Goal: Task Accomplishment & Management: Complete application form

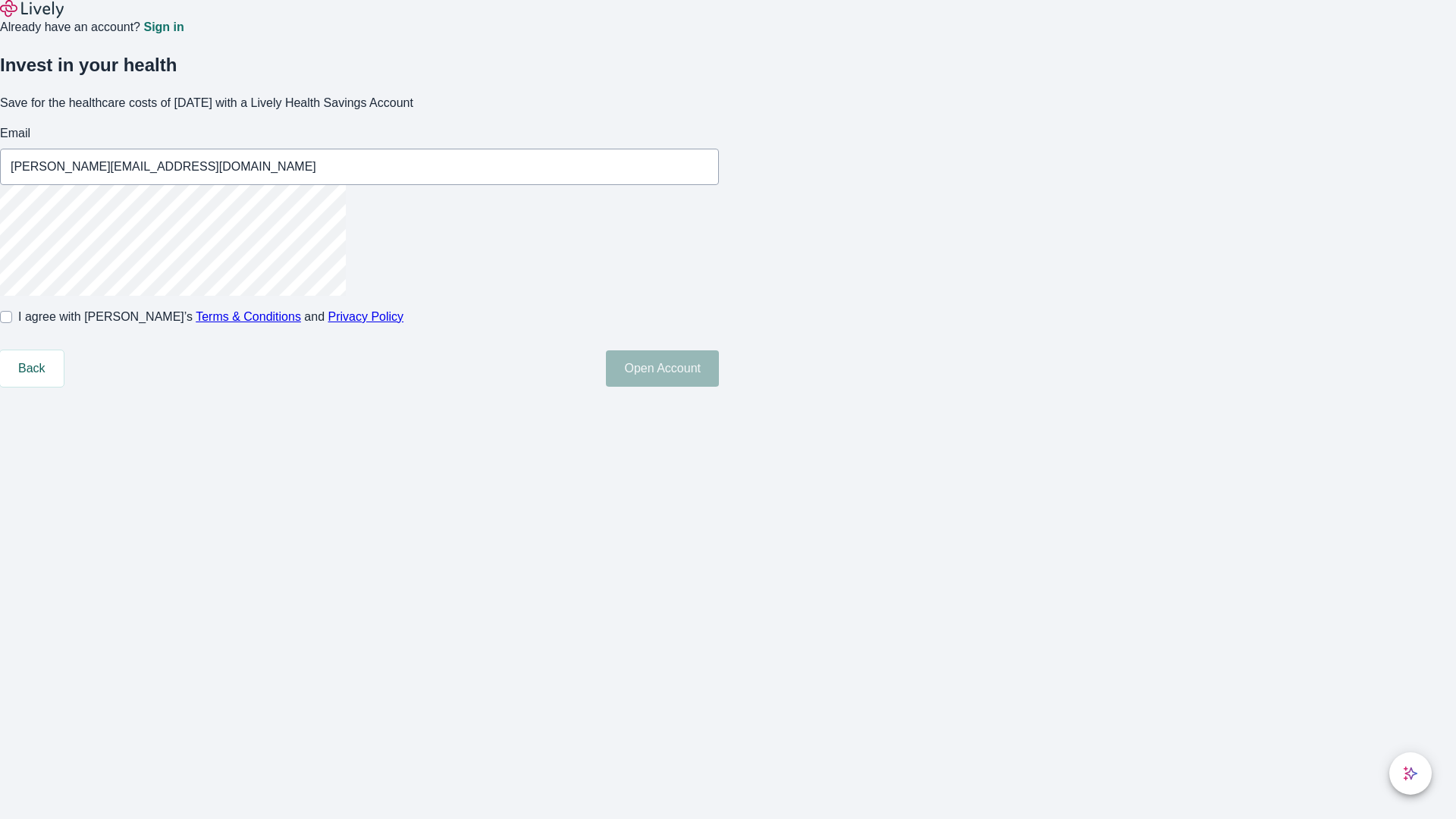
click at [12, 323] on input "I agree with Lively’s Terms & Conditions and Privacy Policy" at bounding box center [6, 317] width 12 height 12
checkbox input "true"
click at [719, 387] on button "Open Account" at bounding box center [662, 368] width 113 height 36
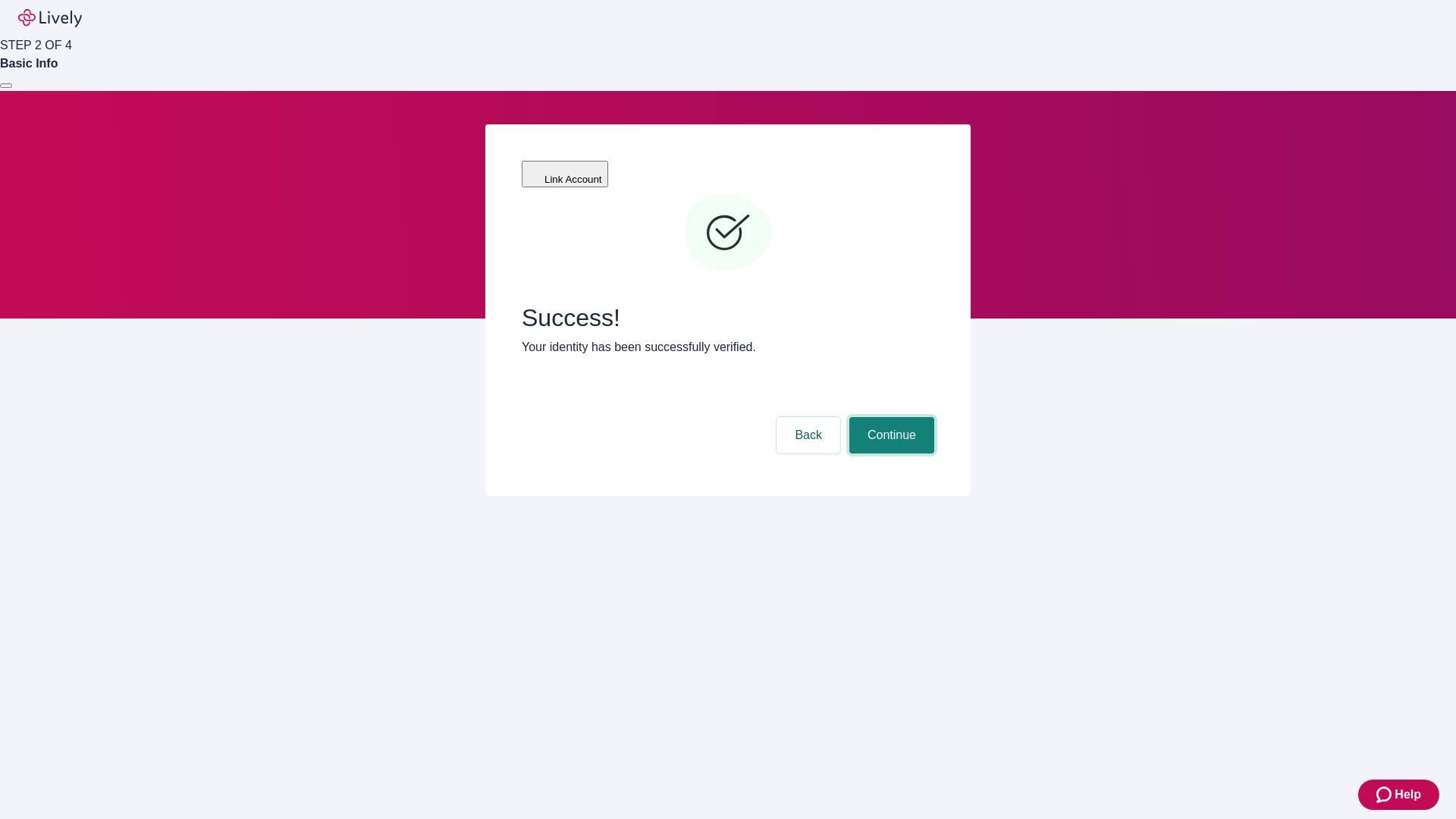
click at [890, 418] on button "Continue" at bounding box center [892, 435] width 85 height 36
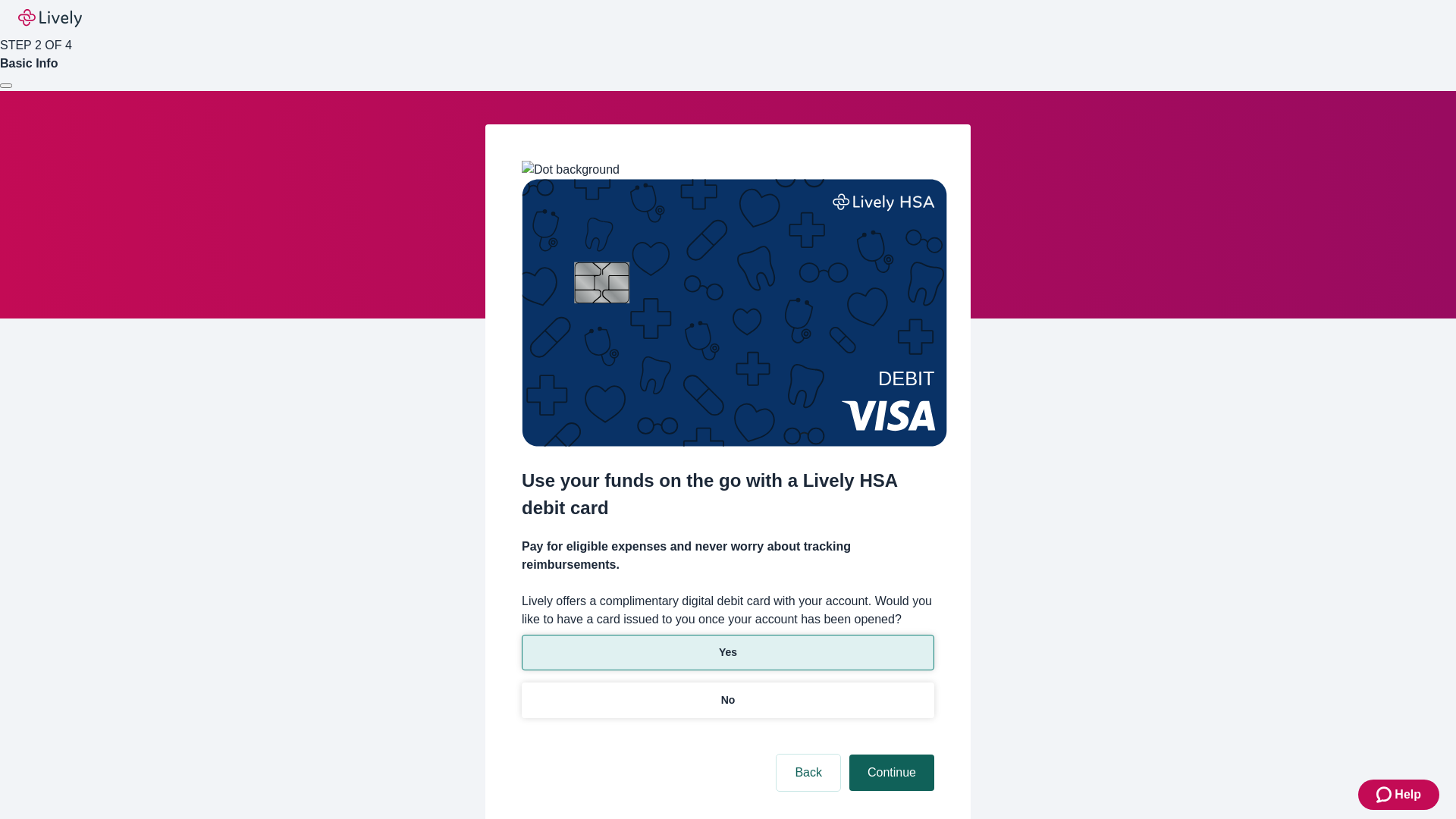
click at [727, 693] on p "No" at bounding box center [729, 701] width 14 height 16
click at [890, 755] on button "Continue" at bounding box center [892, 772] width 85 height 36
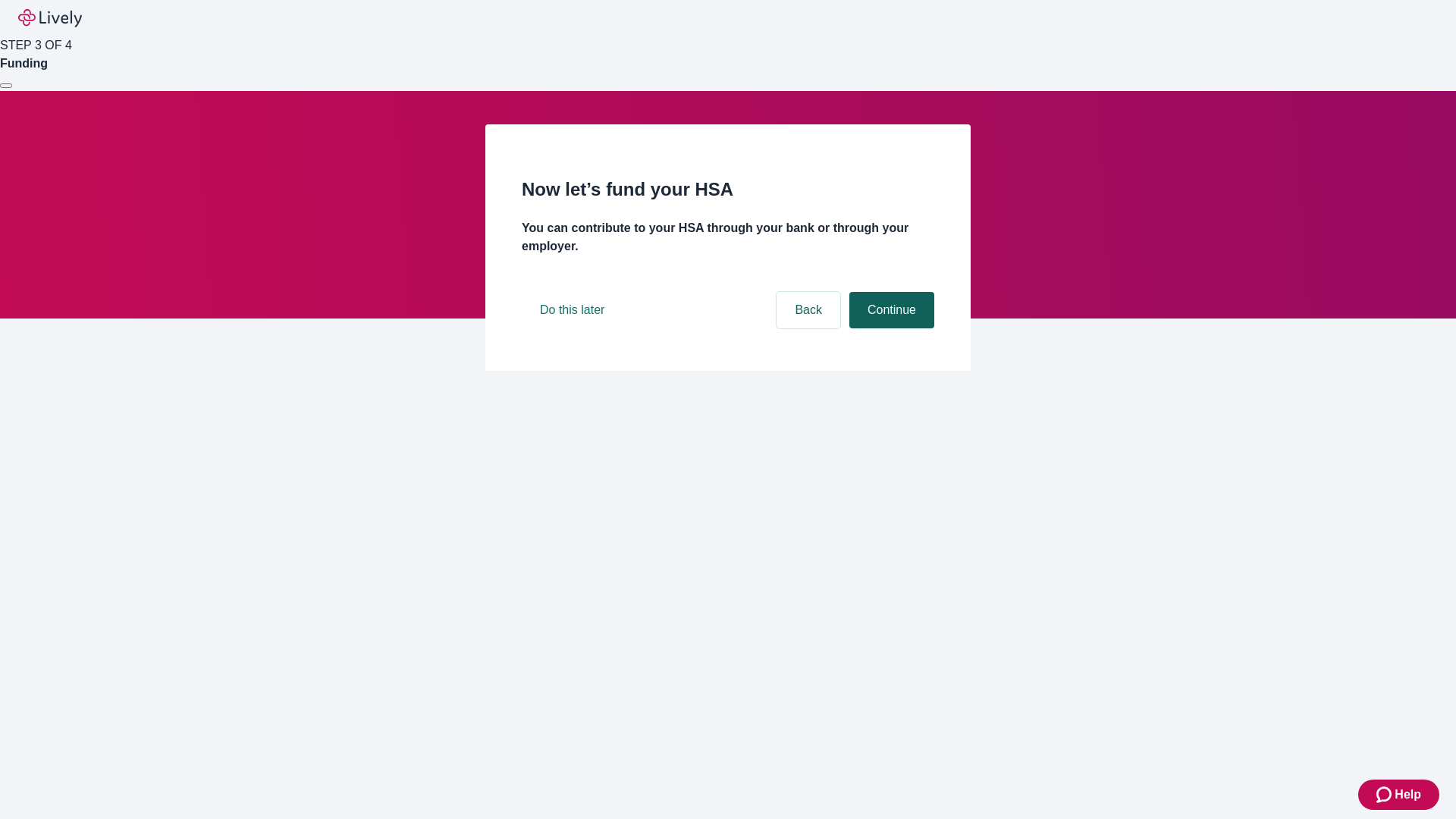
click at [890, 328] on button "Continue" at bounding box center [892, 310] width 85 height 36
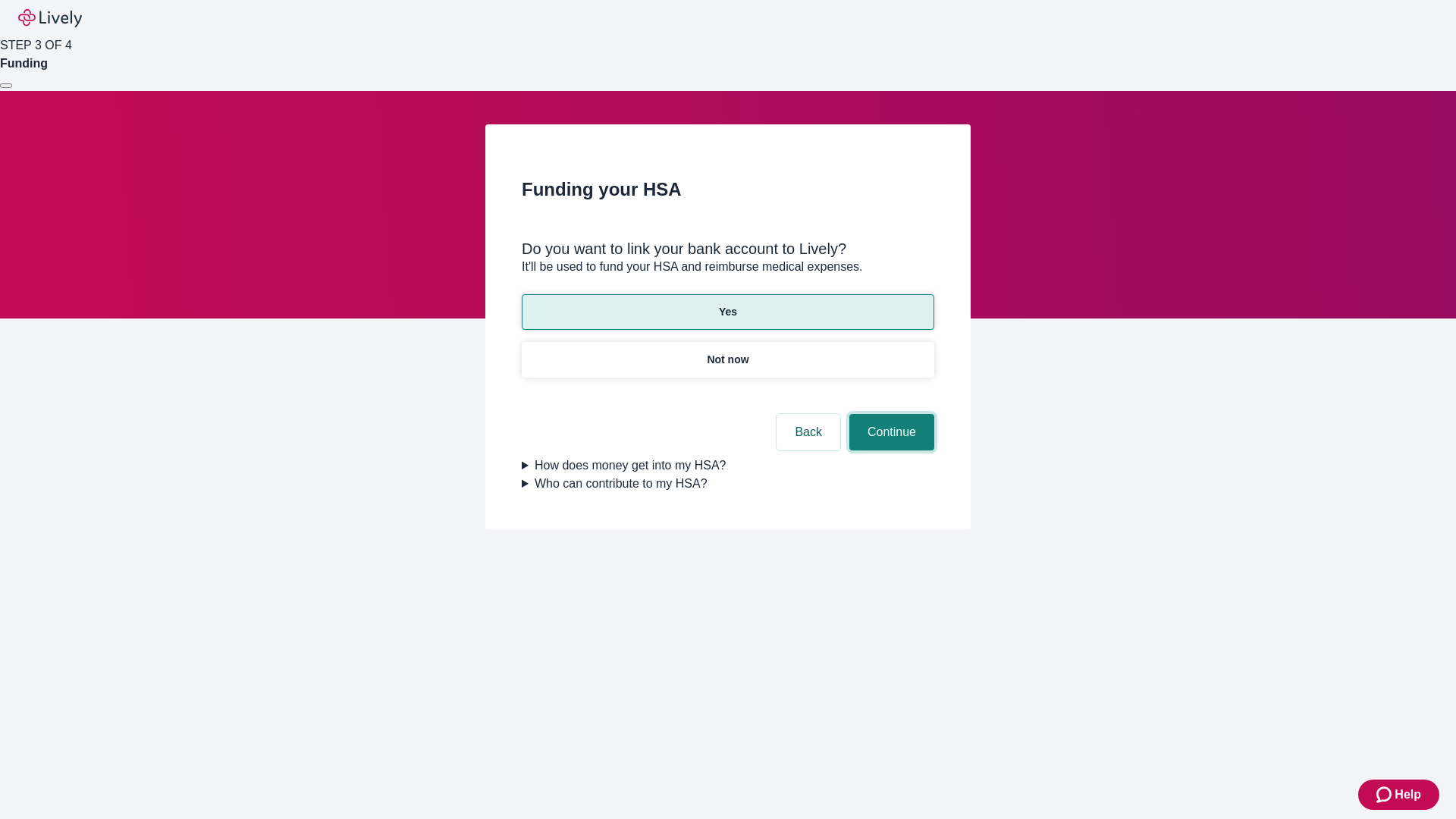
click at [890, 414] on button "Continue" at bounding box center [892, 432] width 85 height 36
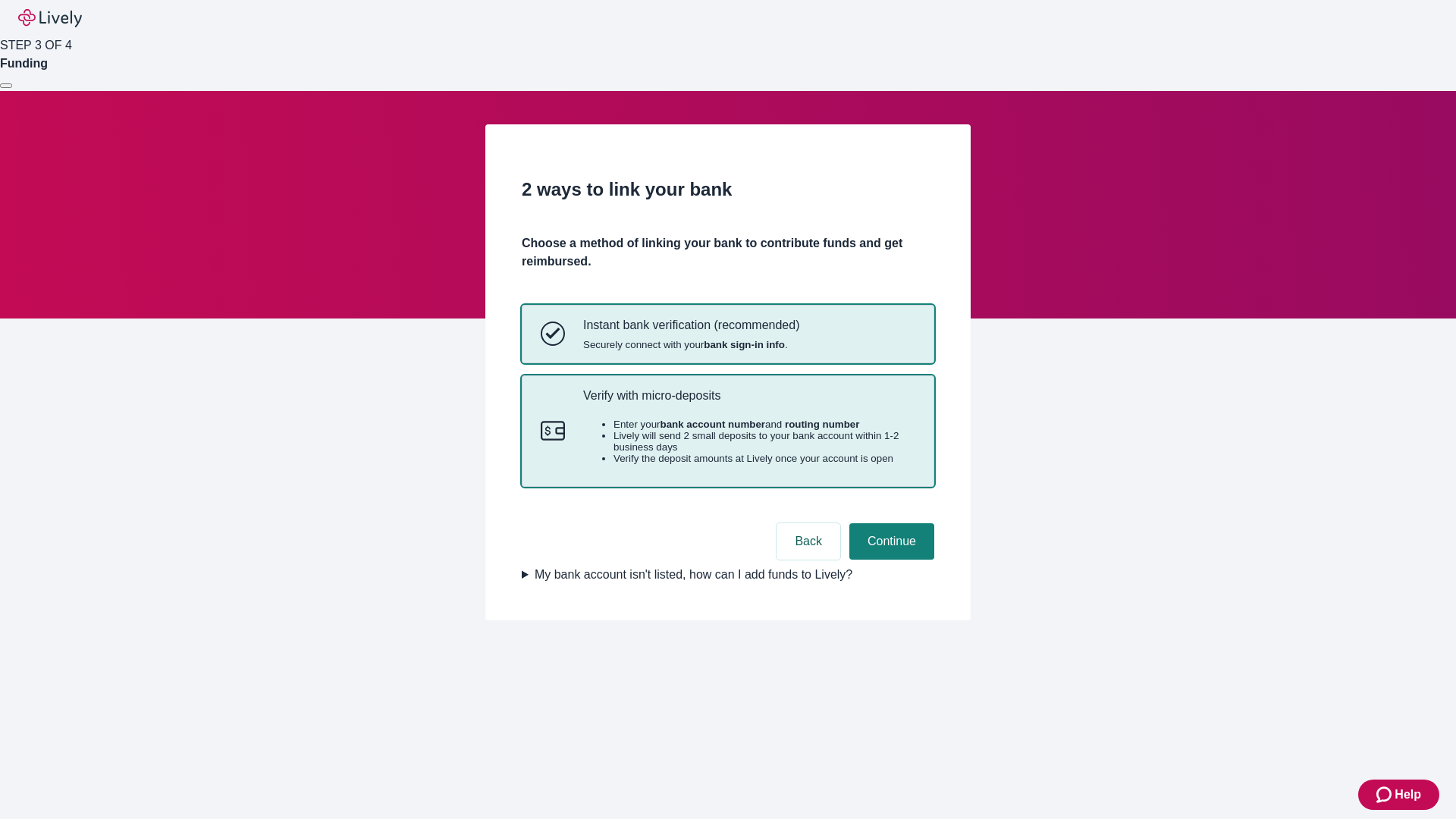
click at [749, 403] on p "Verify with micro-deposits" at bounding box center [749, 396] width 332 height 14
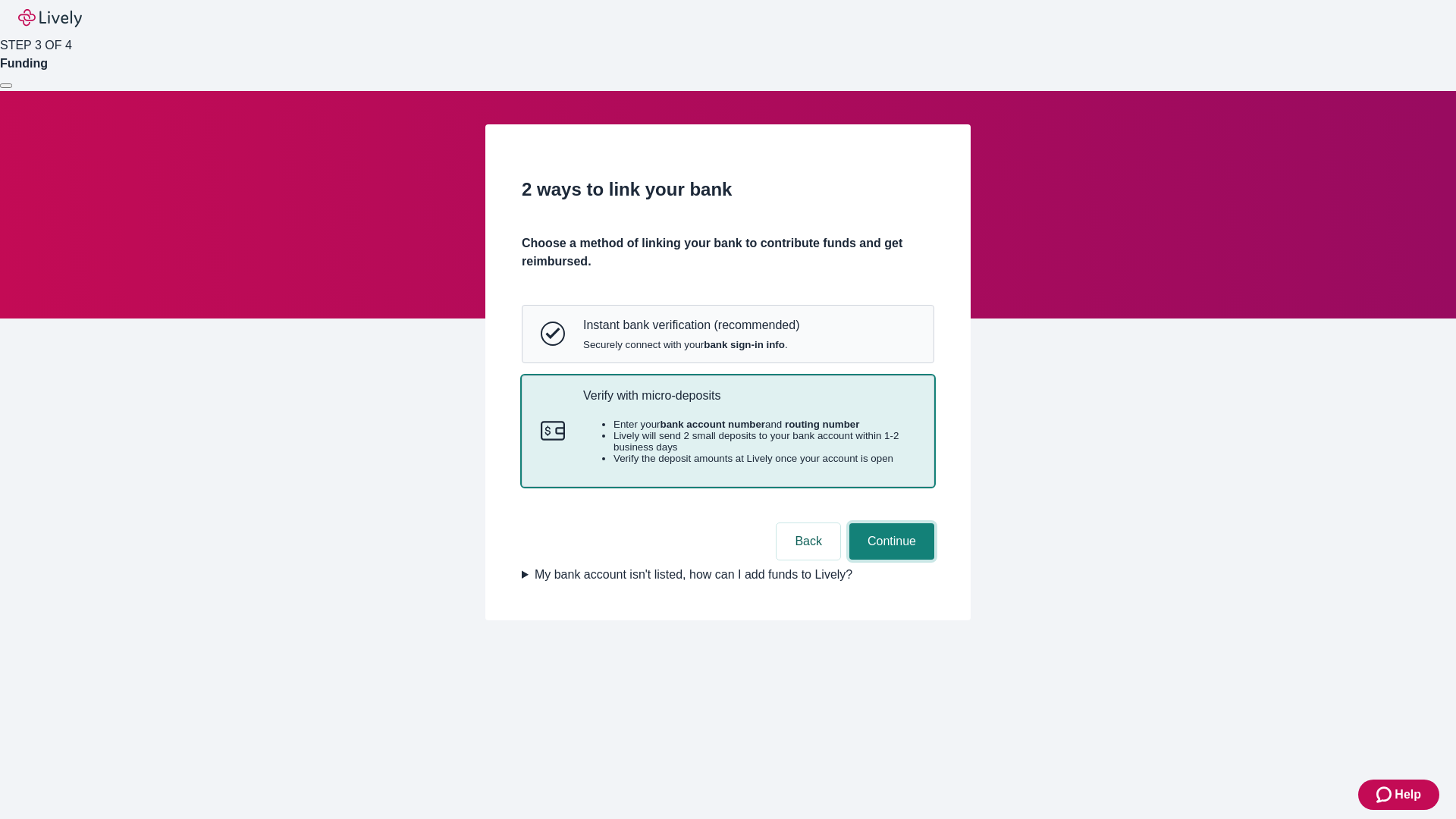
click at [890, 560] on button "Continue" at bounding box center [892, 541] width 85 height 36
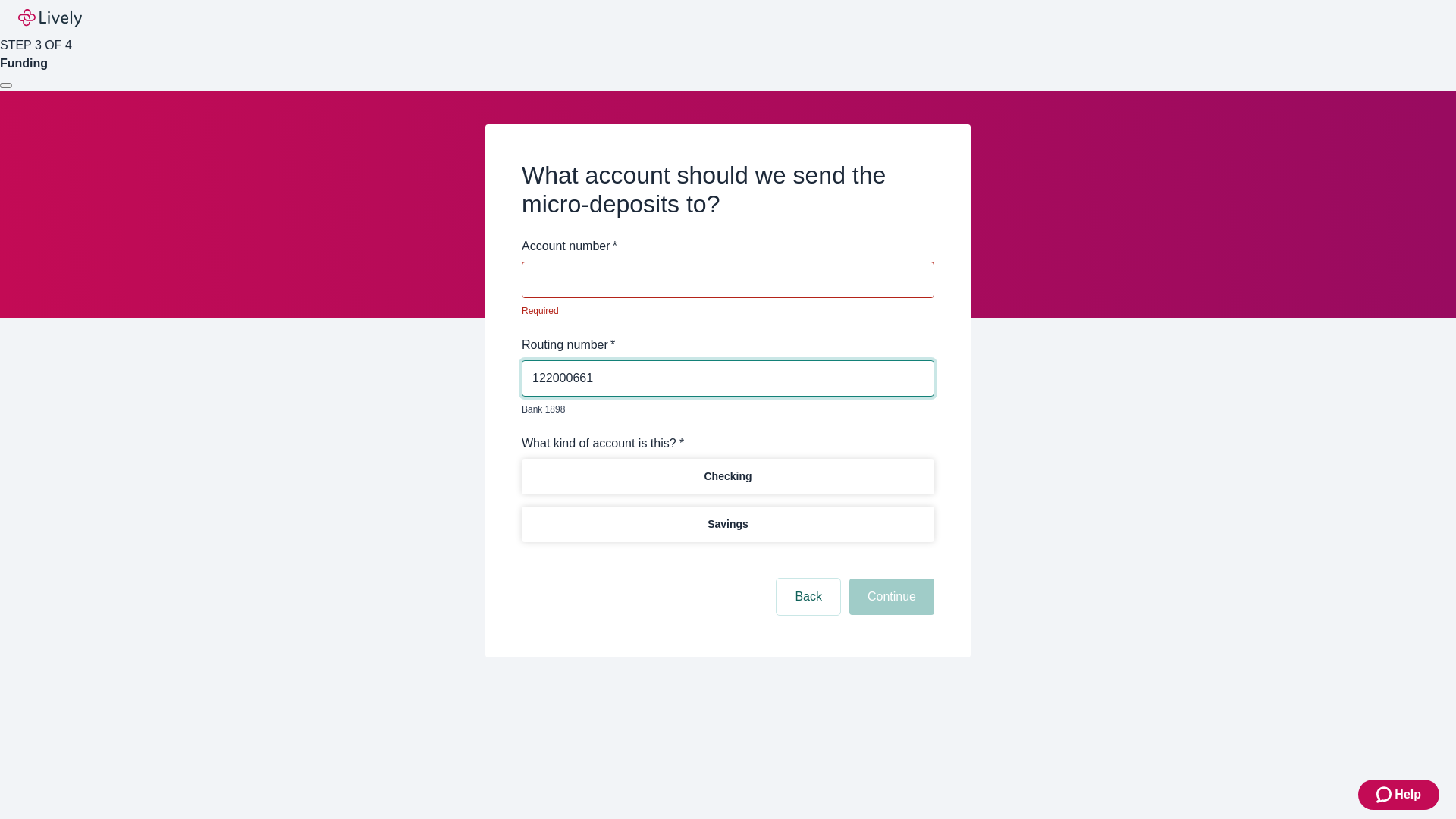
type input "122000661"
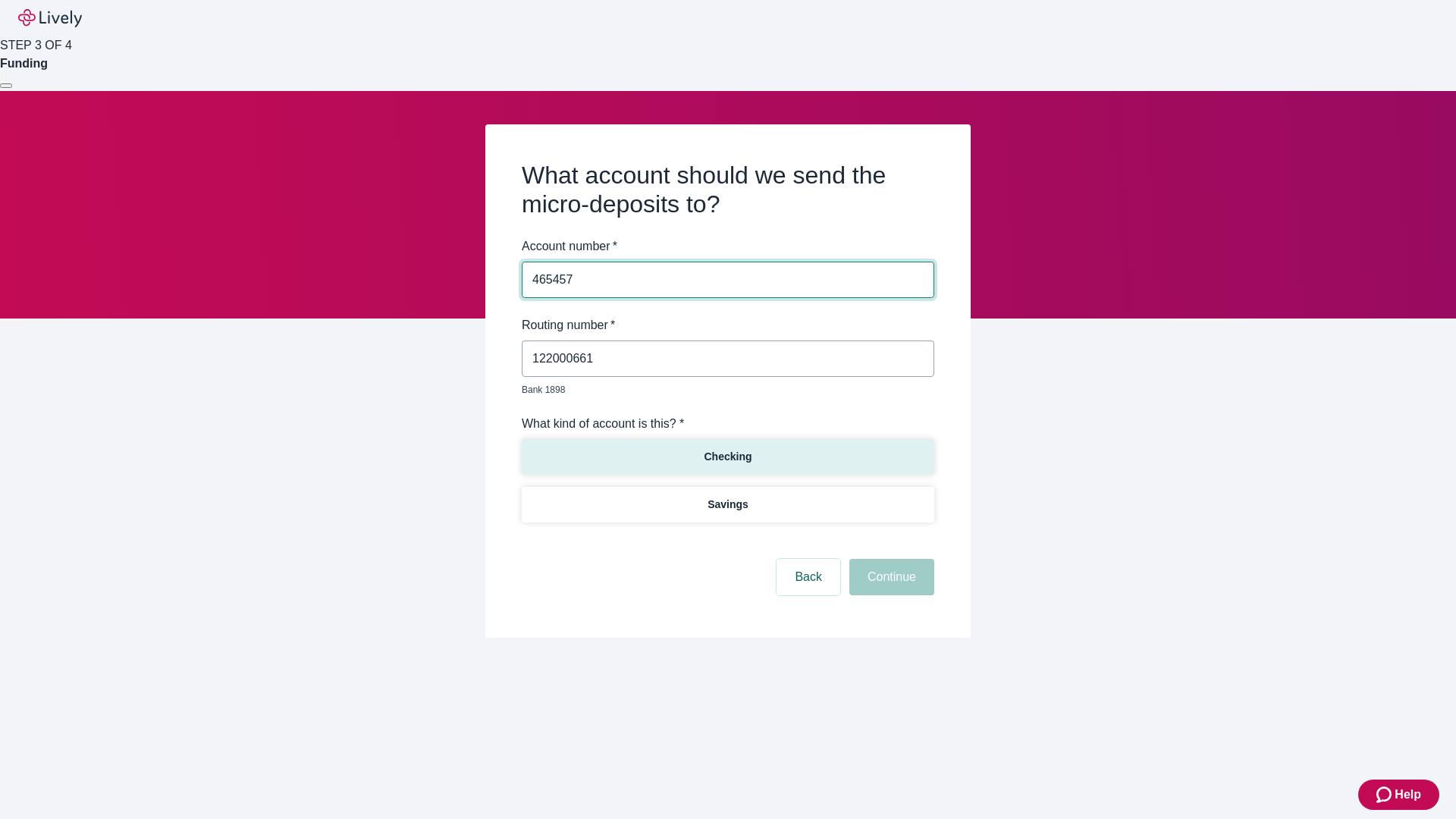
type input "465457"
click at [727, 449] on p "Checking" at bounding box center [727, 457] width 47 height 16
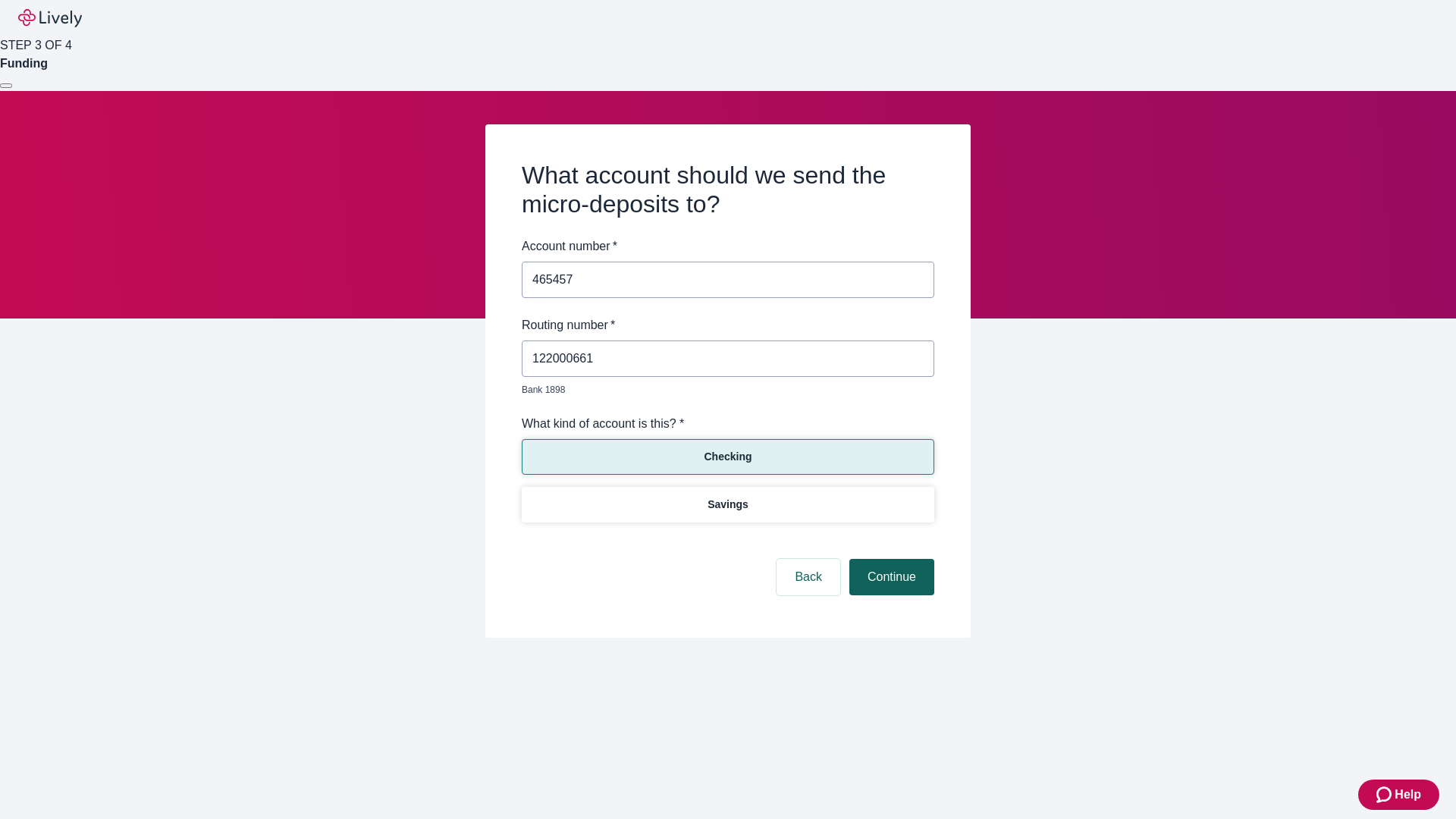
click at [890, 560] on button "Continue" at bounding box center [892, 577] width 85 height 36
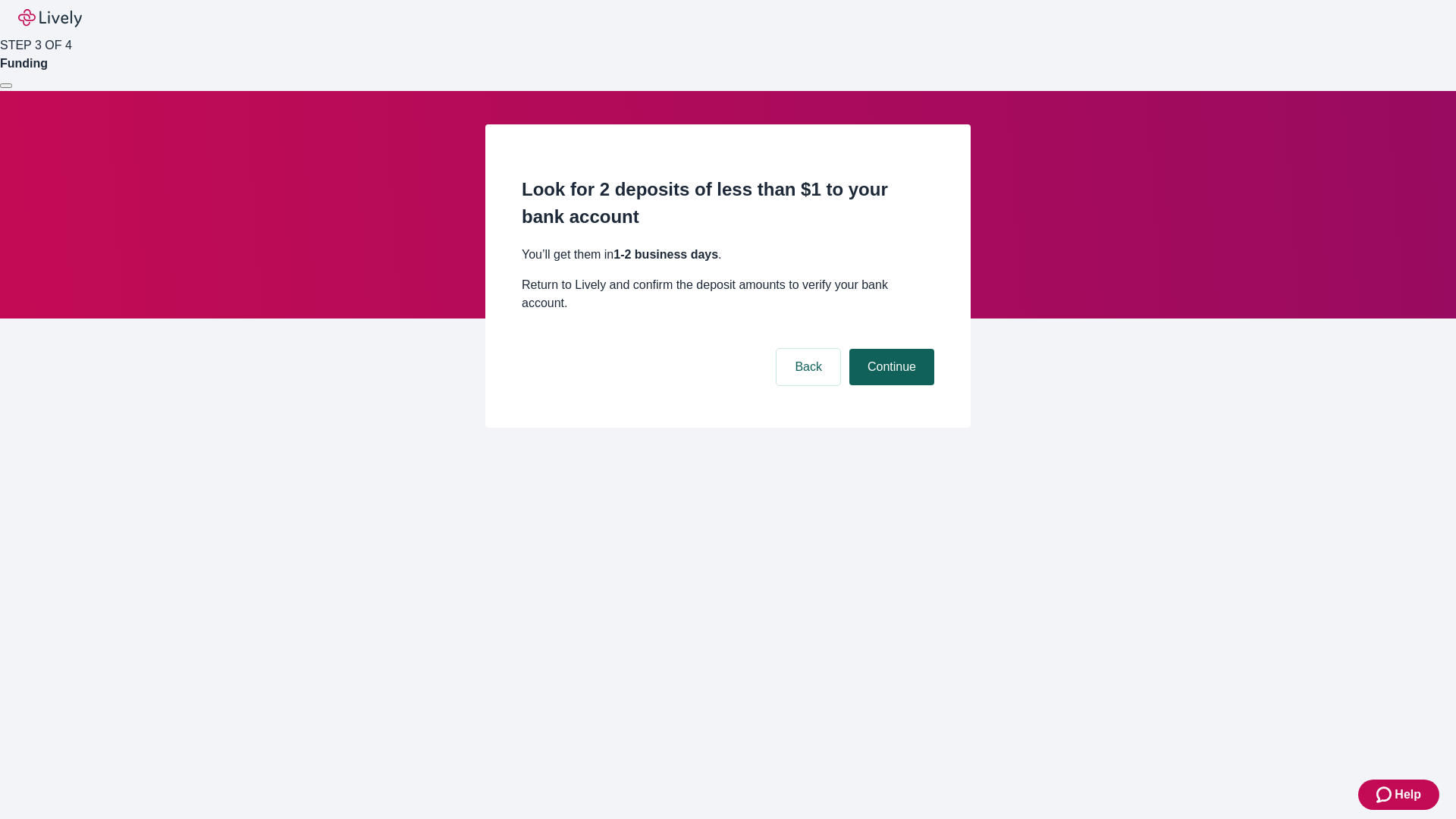
click at [890, 349] on button "Continue" at bounding box center [892, 367] width 85 height 36
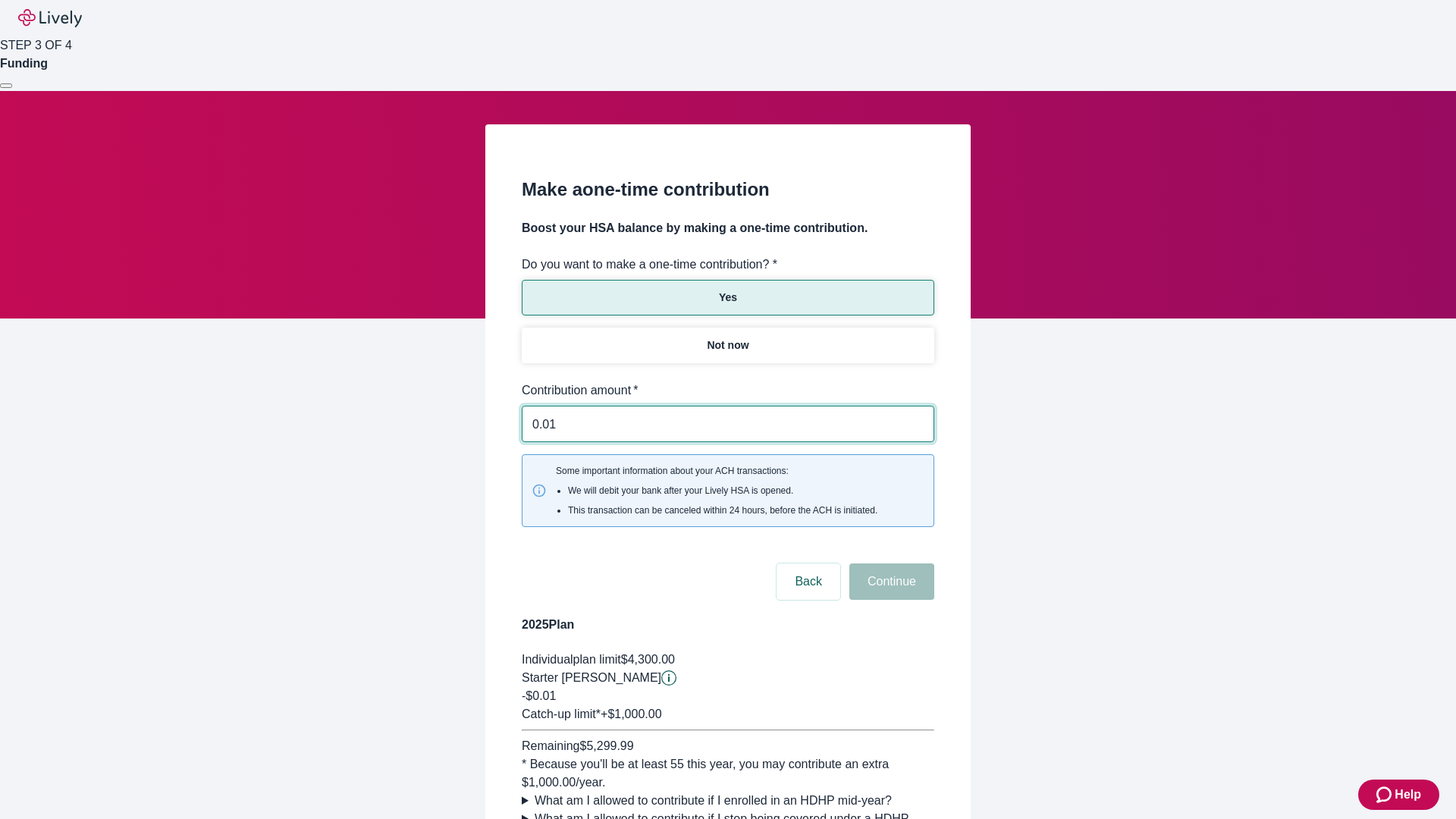
type input "0.01"
click at [890, 564] on button "Continue" at bounding box center [892, 582] width 85 height 36
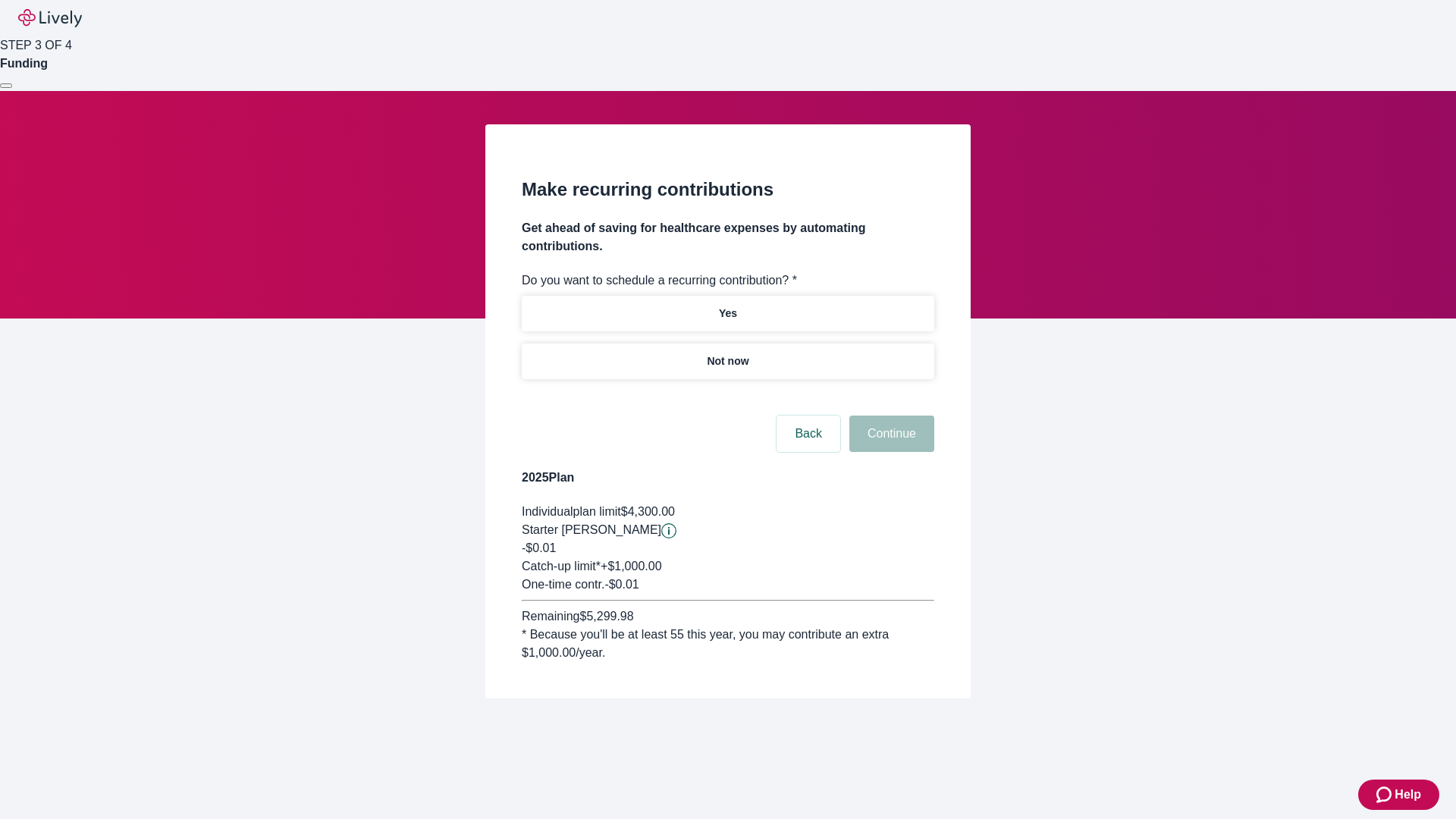
click at [727, 353] on p "Not now" at bounding box center [728, 361] width 42 height 16
click at [890, 416] on button "Continue" at bounding box center [892, 434] width 85 height 36
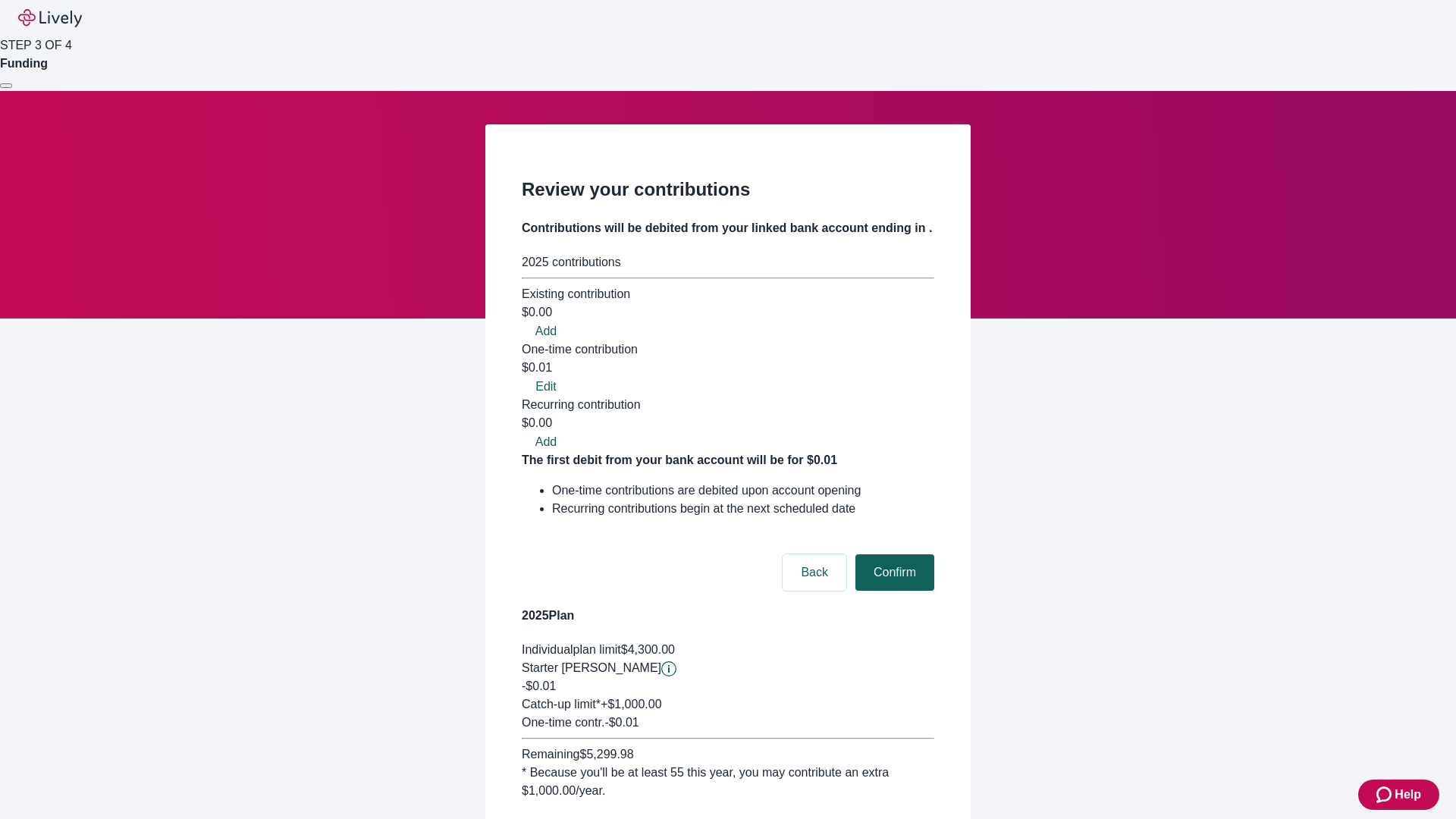
click at [893, 554] on button "Confirm" at bounding box center [895, 572] width 79 height 36
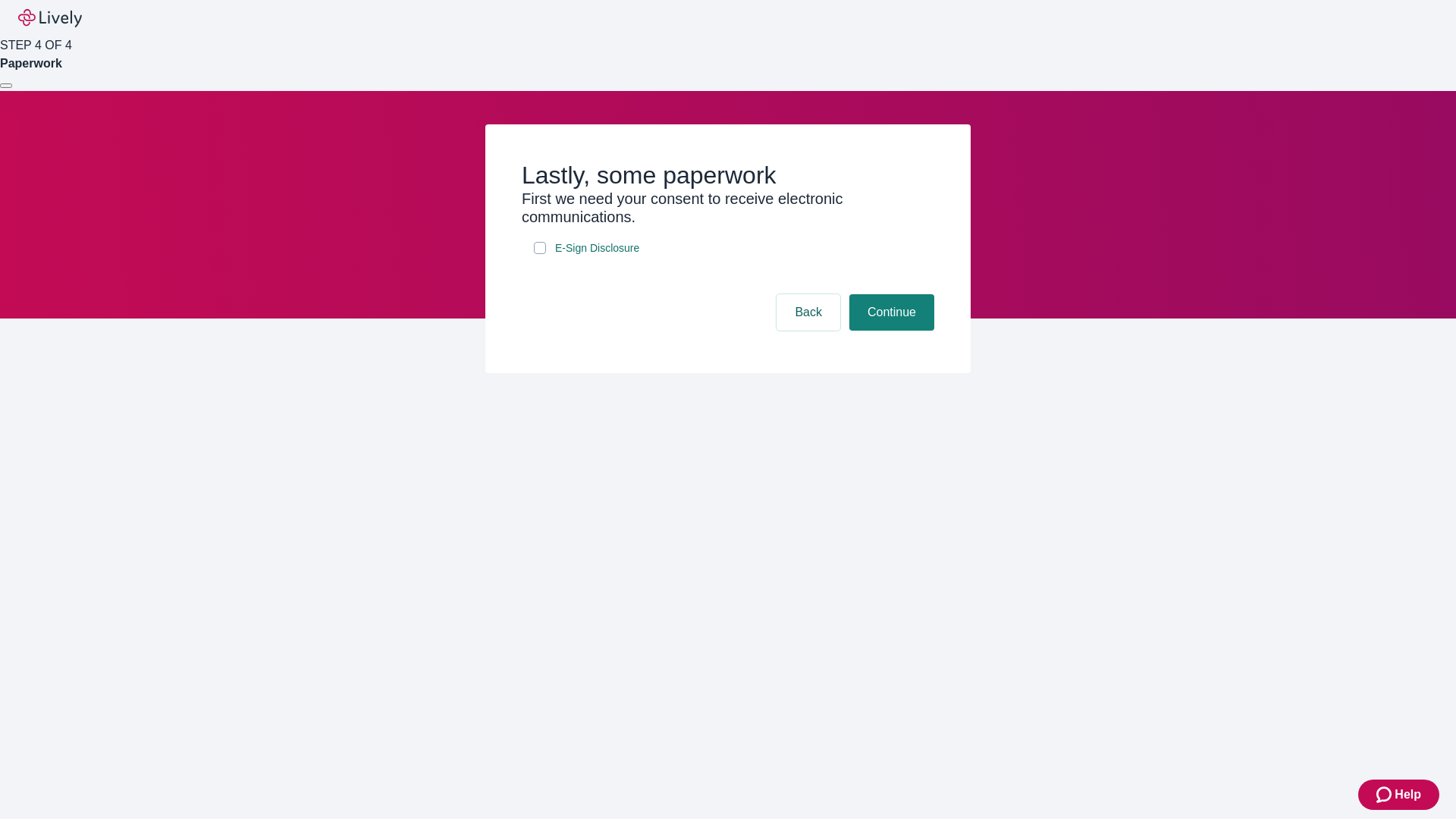
click at [540, 254] on input "E-Sign Disclosure" at bounding box center [540, 248] width 12 height 12
checkbox input "true"
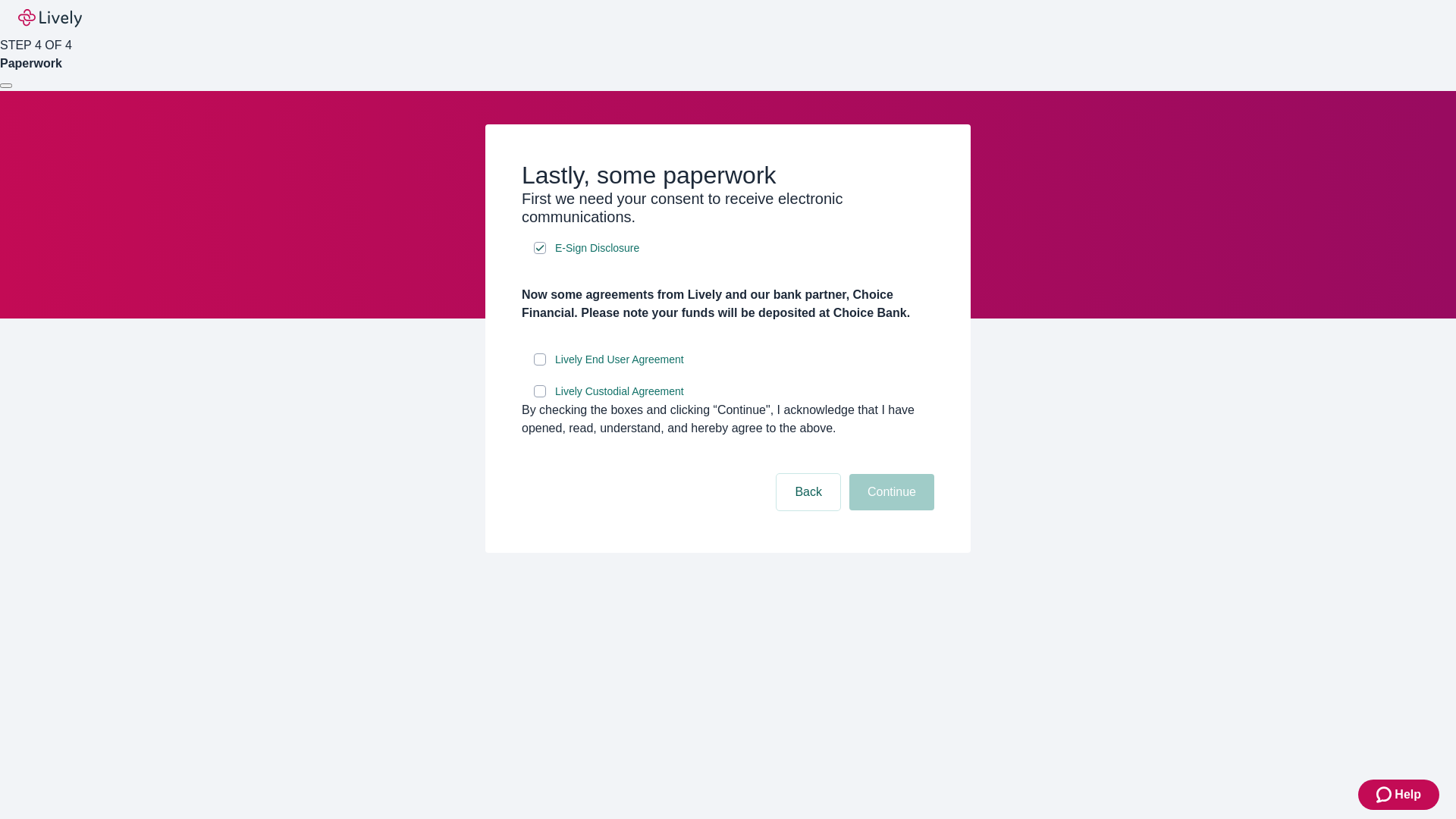
click at [540, 365] on input "Lively End User Agreement" at bounding box center [540, 359] width 12 height 12
checkbox input "true"
click at [540, 397] on input "Lively Custodial Agreement" at bounding box center [540, 391] width 12 height 12
checkbox input "true"
click at [890, 511] on button "Continue" at bounding box center [892, 492] width 85 height 36
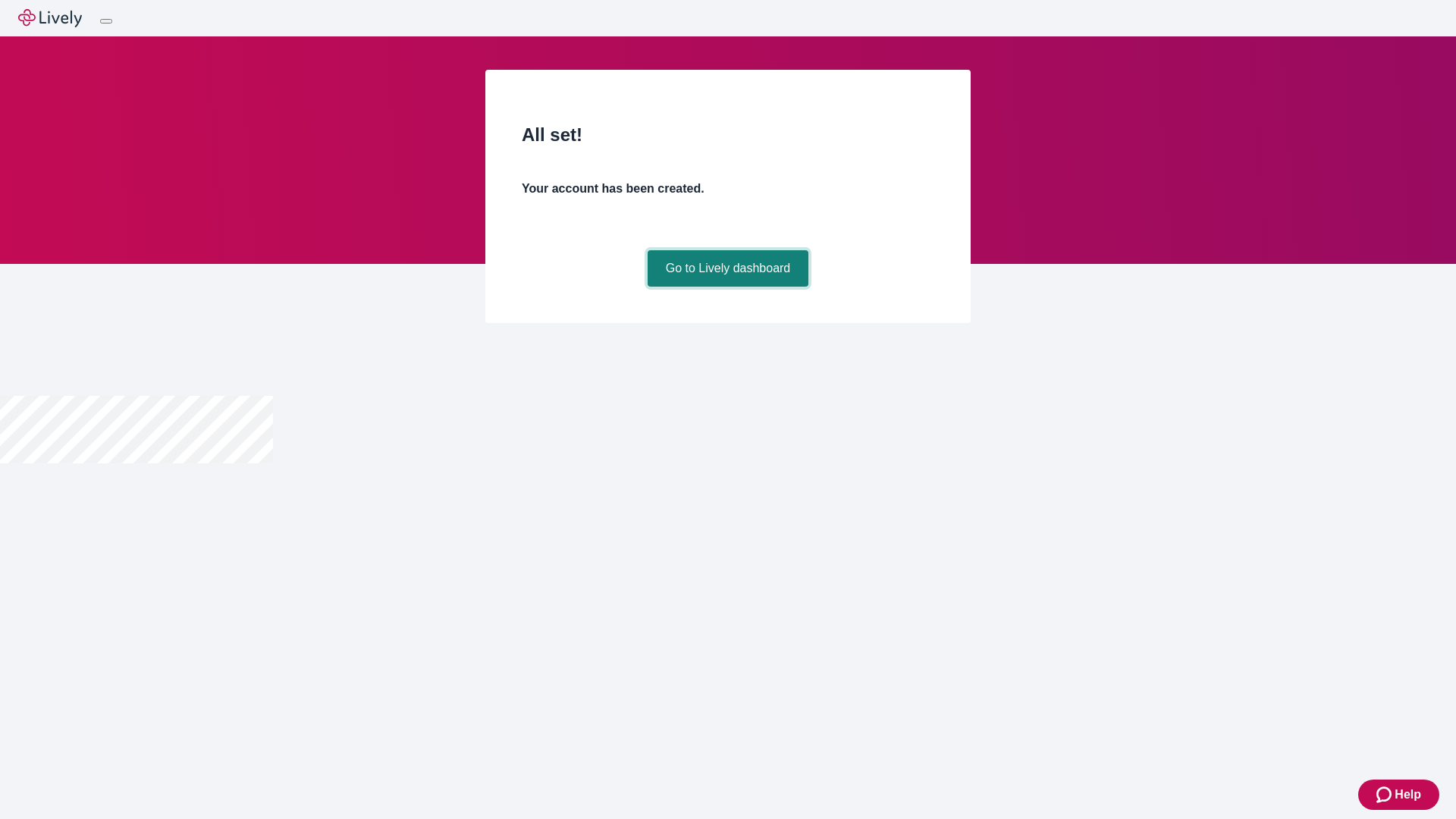
click at [727, 286] on link "Go to Lively dashboard" at bounding box center [728, 268] width 162 height 36
